Goal: Browse casually: Explore the website without a specific task or goal

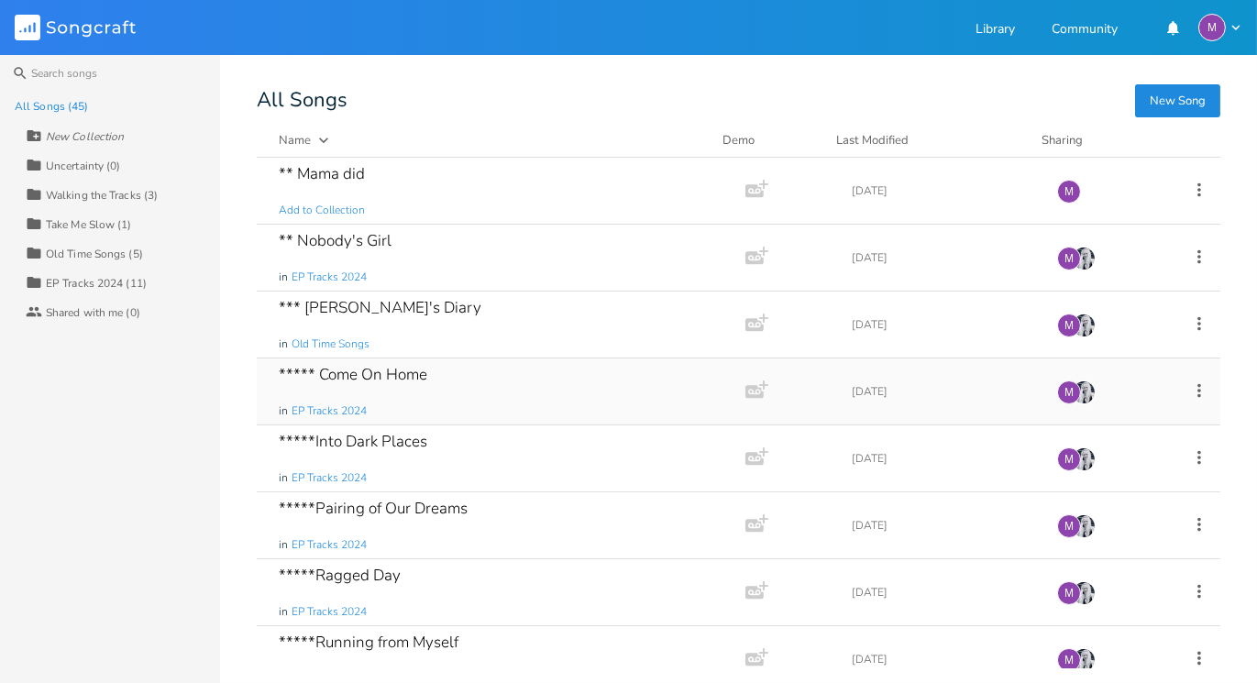
click at [550, 366] on div "***** Come On Home in EP Tracks 2024" at bounding box center [497, 391] width 437 height 66
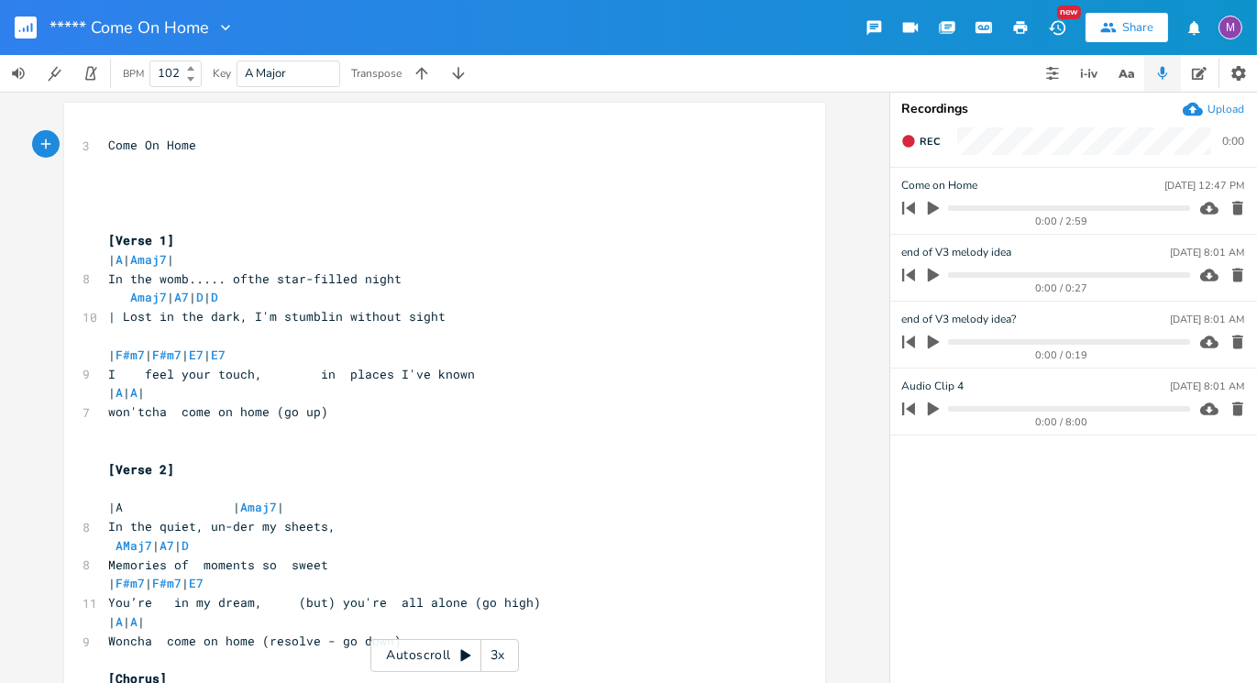
click at [37, 32] on button "button" at bounding box center [33, 27] width 37 height 44
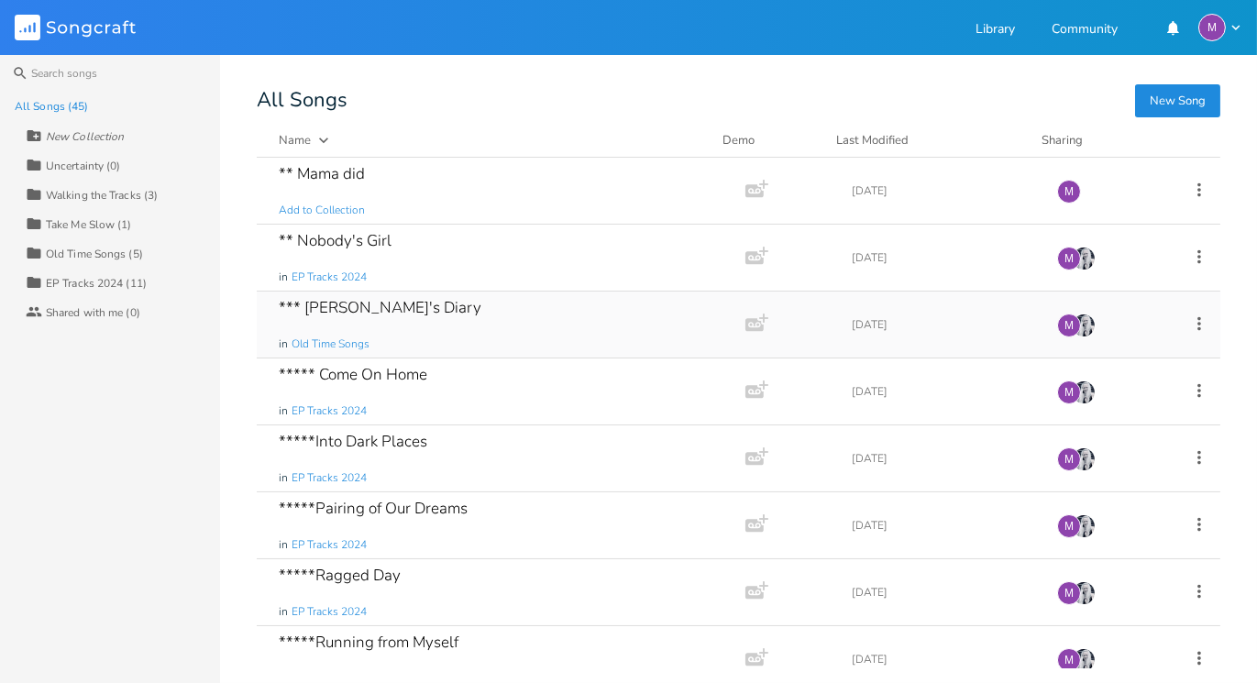
click at [423, 315] on div "*** [PERSON_NAME]'s Diary in Old Time Songs" at bounding box center [497, 324] width 437 height 66
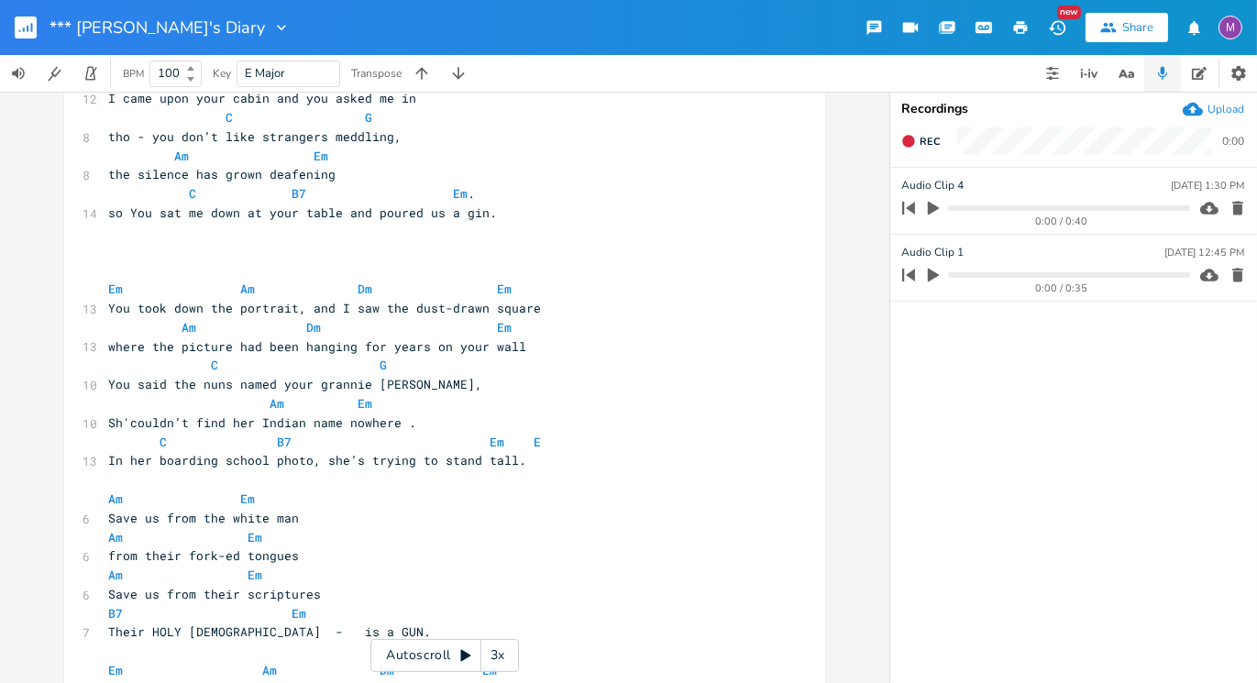
scroll to position [238, 0]
